Goal: Task Accomplishment & Management: Manage account settings

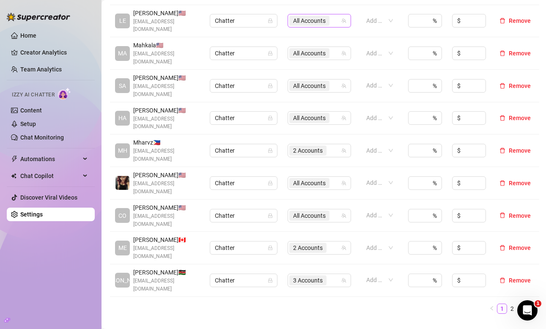
scroll to position [267, 0]
click at [513, 304] on link "2" at bounding box center [511, 308] width 9 height 9
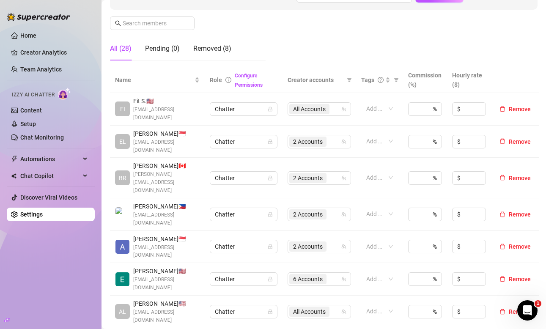
scroll to position [137, 0]
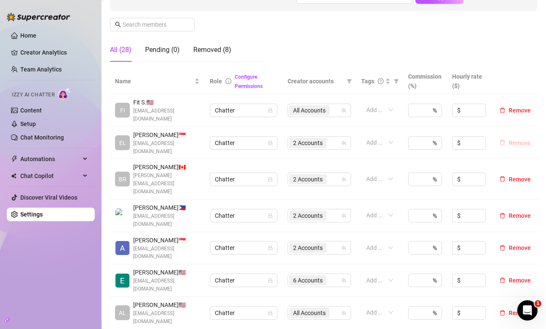
click at [515, 140] on span "Remove" at bounding box center [520, 143] width 22 height 7
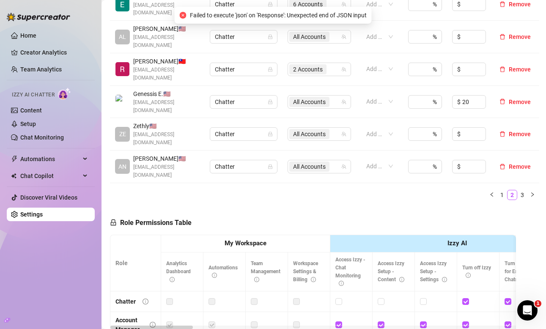
scroll to position [382, 0]
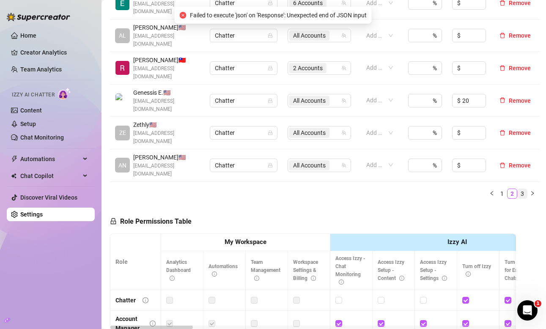
click at [526, 189] on link "3" at bounding box center [521, 193] width 9 height 9
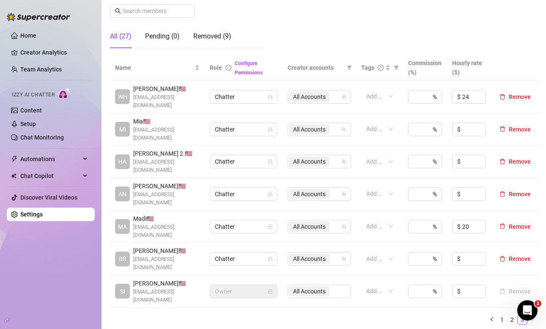
scroll to position [145, 0]
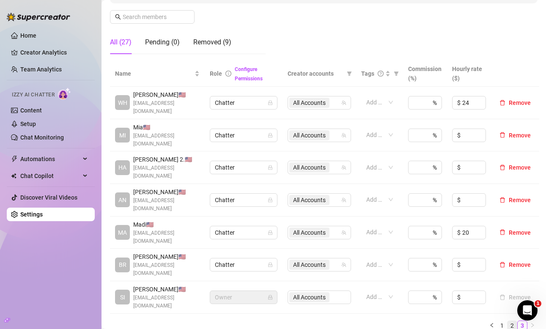
click at [509, 321] on link "2" at bounding box center [511, 325] width 9 height 9
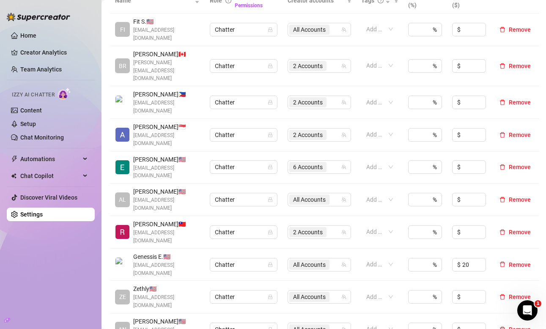
scroll to position [218, 0]
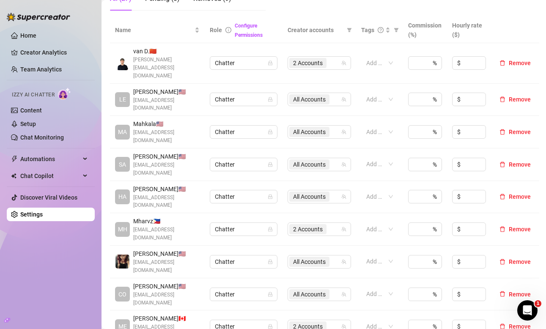
scroll to position [182, 0]
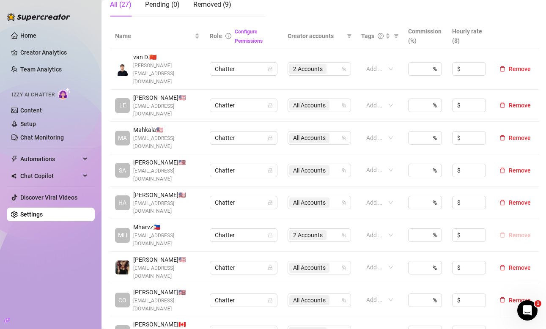
click at [512, 232] on span "Remove" at bounding box center [520, 235] width 22 height 7
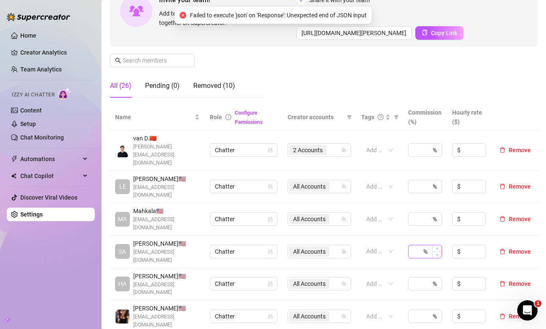
scroll to position [0, 0]
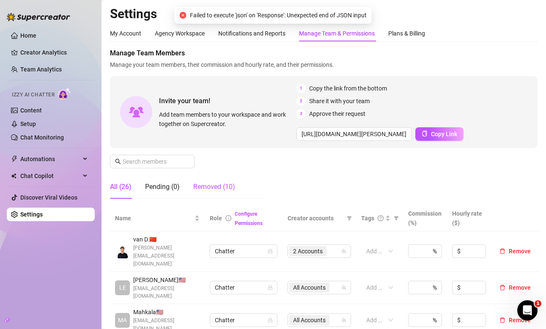
click at [218, 192] on div "Removed (10)" at bounding box center [214, 187] width 42 height 10
